Goal: Task Accomplishment & Management: Manage account settings

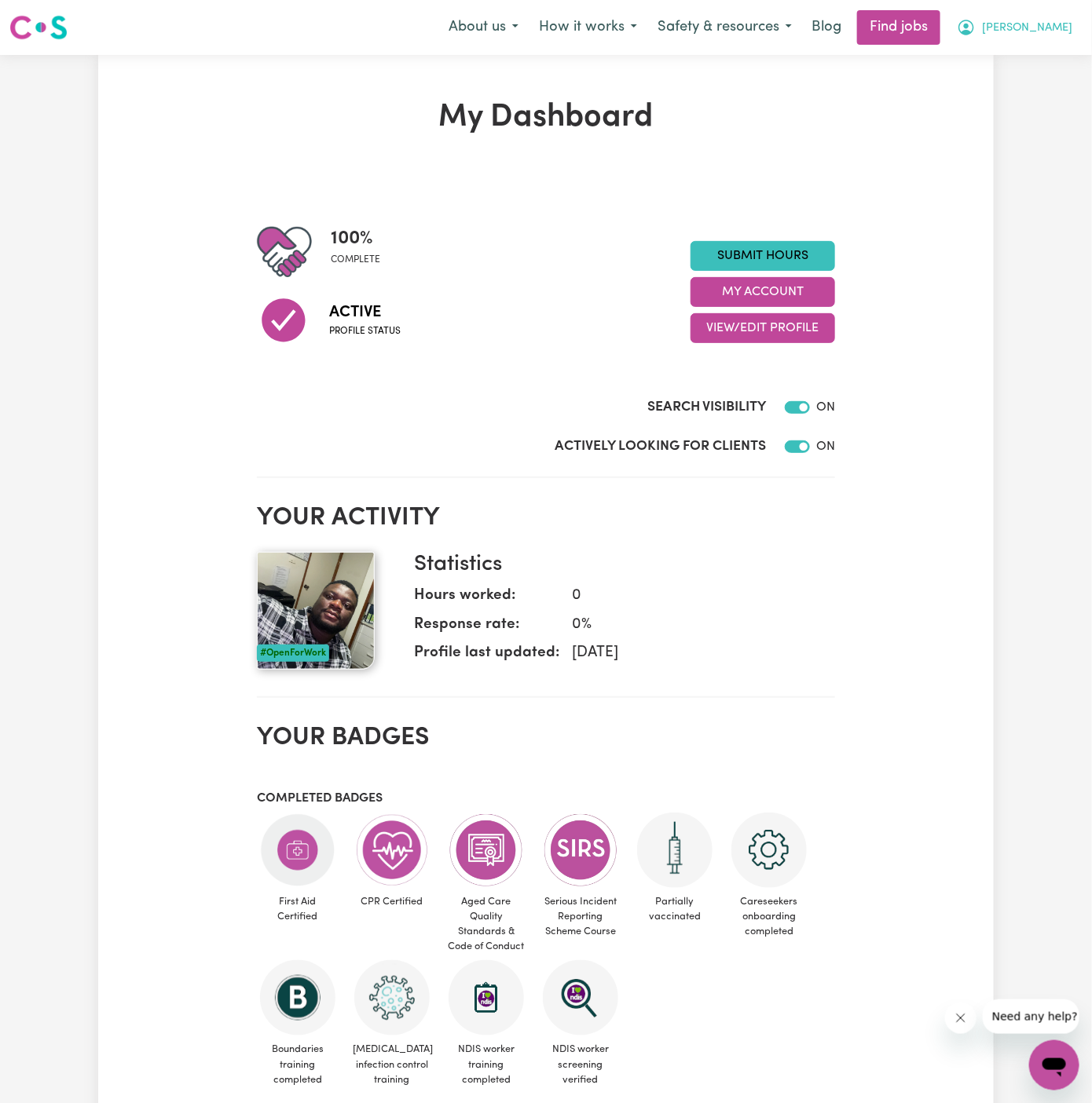
click at [1063, 30] on span "[PERSON_NAME]" at bounding box center [1026, 28] width 90 height 17
click at [1007, 111] on link "Logout" at bounding box center [1019, 120] width 124 height 30
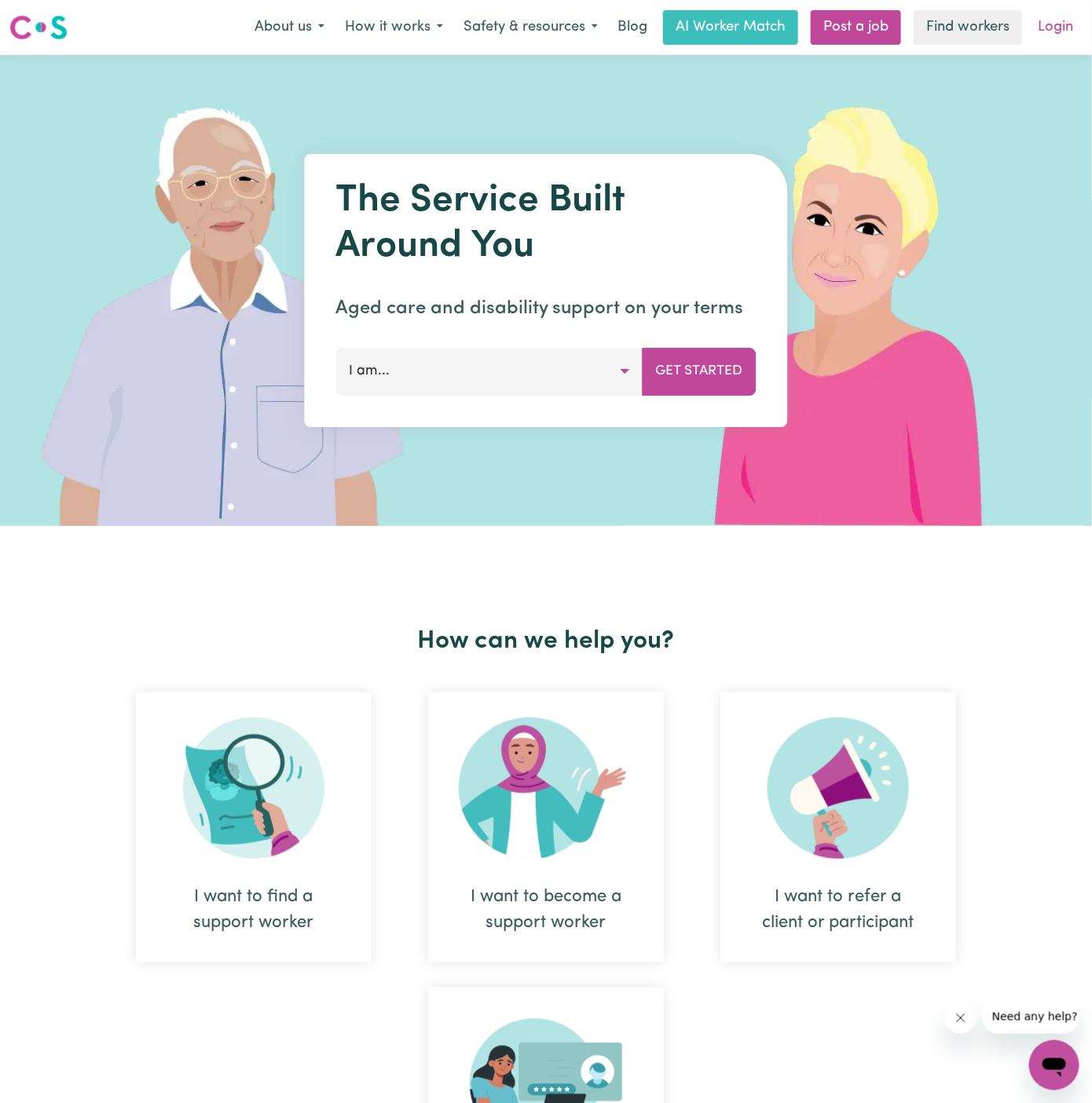
click at [1067, 24] on link "Login" at bounding box center [1055, 27] width 54 height 35
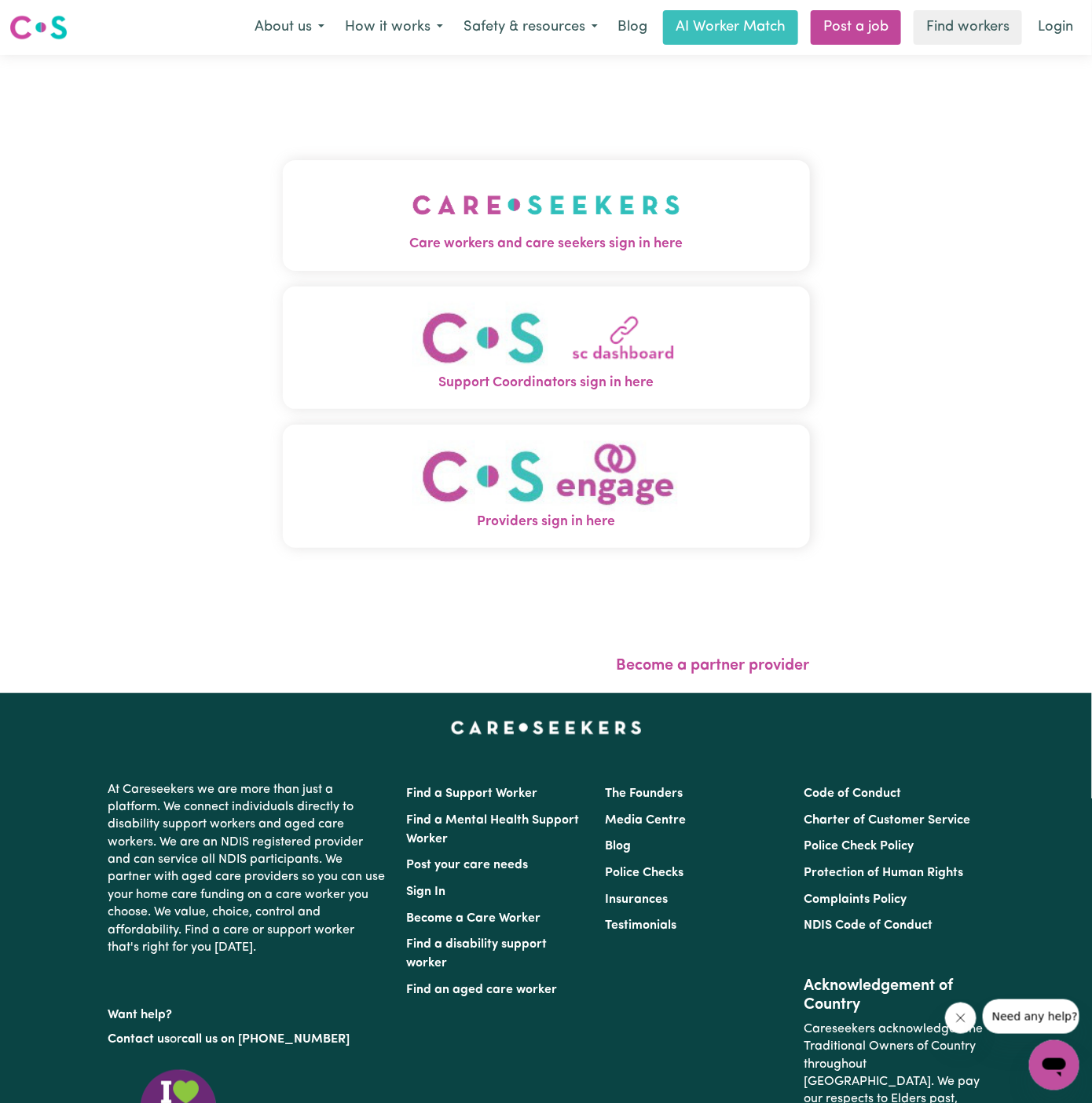
click at [560, 199] on img "Care workers and care seekers sign in here" at bounding box center [546, 205] width 268 height 58
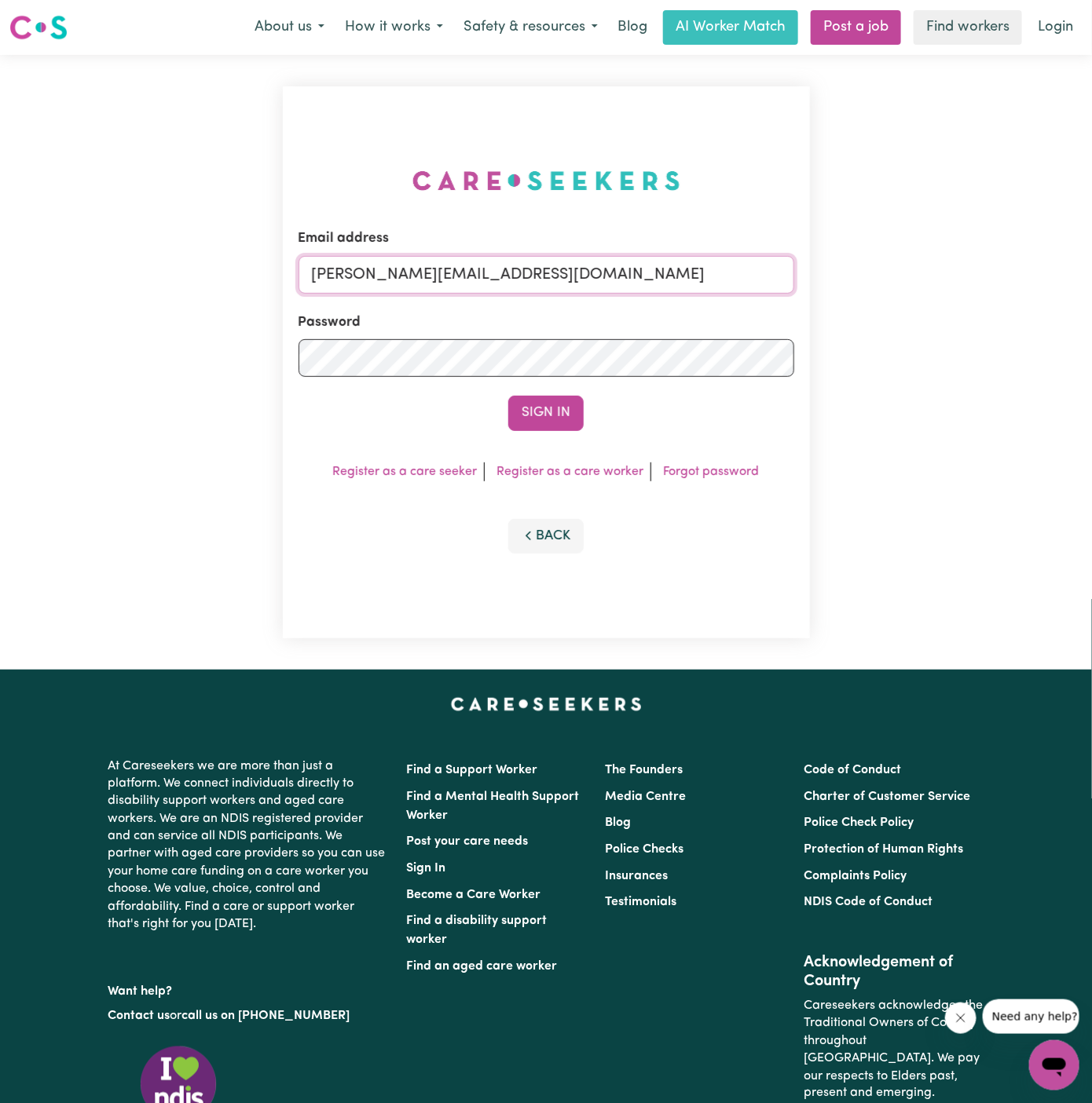
click at [576, 273] on input "[PERSON_NAME][EMAIL_ADDRESS][DOMAIN_NAME]" at bounding box center [546, 275] width 495 height 38
drag, startPoint x: 390, startPoint y: 271, endPoint x: 837, endPoint y: 259, distance: 447.2
click at [837, 259] on div "Email address superuser~[EMAIL_ADDRESS][DOMAIN_NAME] Password Sign In Register …" at bounding box center [546, 363] width 1092 height 615
click at [416, 281] on input "superuser~[EMAIL_ADDRESS][DOMAIN_NAME]" at bounding box center [546, 275] width 495 height 38
drag, startPoint x: 390, startPoint y: 277, endPoint x: 626, endPoint y: 268, distance: 236.2
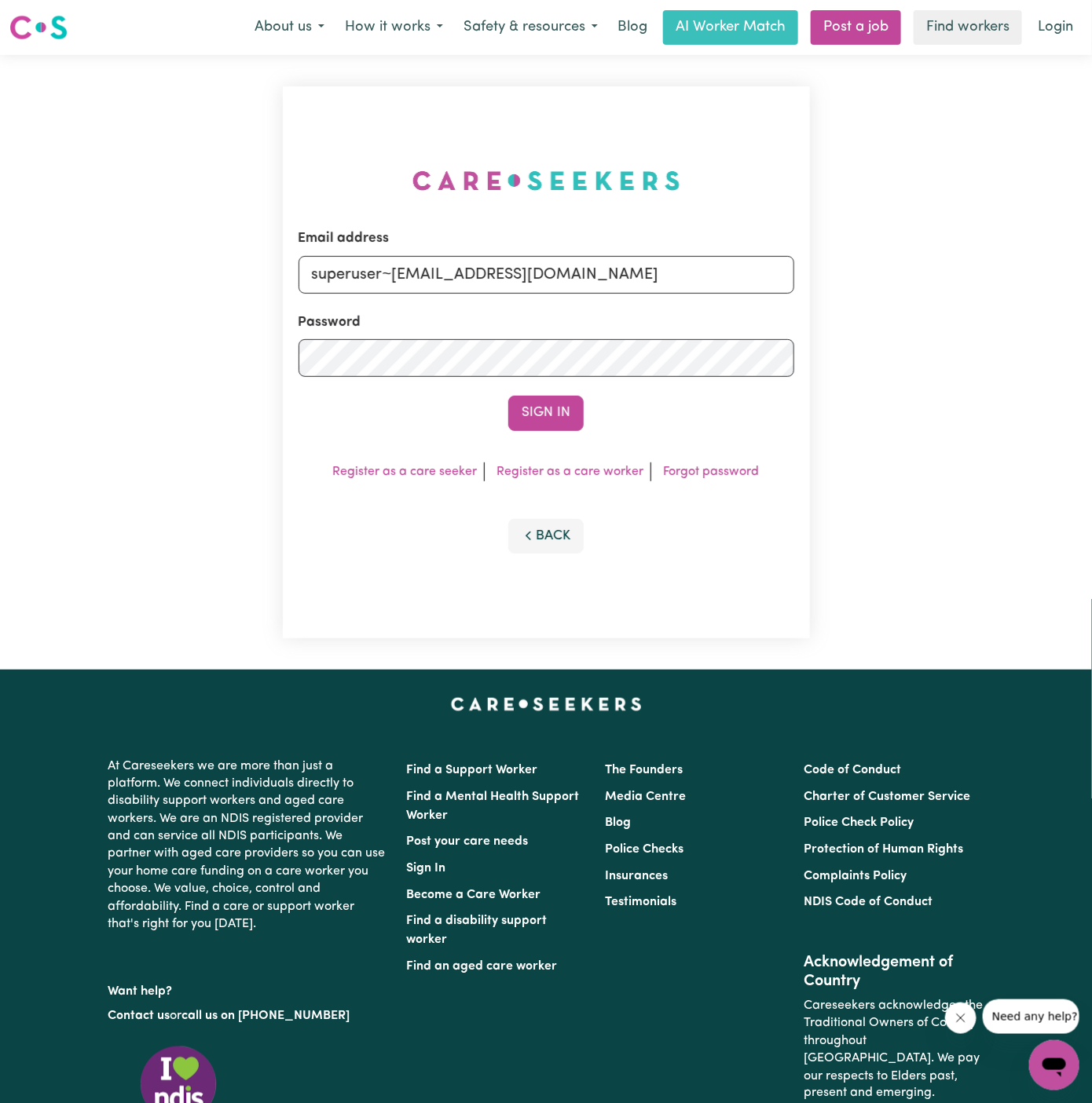
click at [626, 268] on input "superuser~[EMAIL_ADDRESS][DOMAIN_NAME]" at bounding box center [546, 275] width 495 height 38
type input "[EMAIL_ADDRESS][DOMAIN_NAME]"
click at [550, 412] on button "Sign In" at bounding box center [545, 412] width 75 height 35
